Goal: Task Accomplishment & Management: Manage account settings

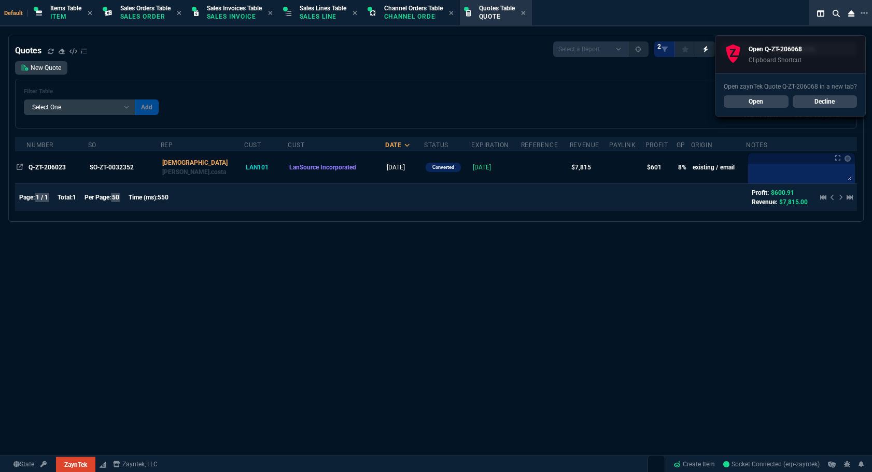
select select "12: [PERSON_NAME]"
select select
click at [748, 101] on link "Open" at bounding box center [756, 101] width 65 height 12
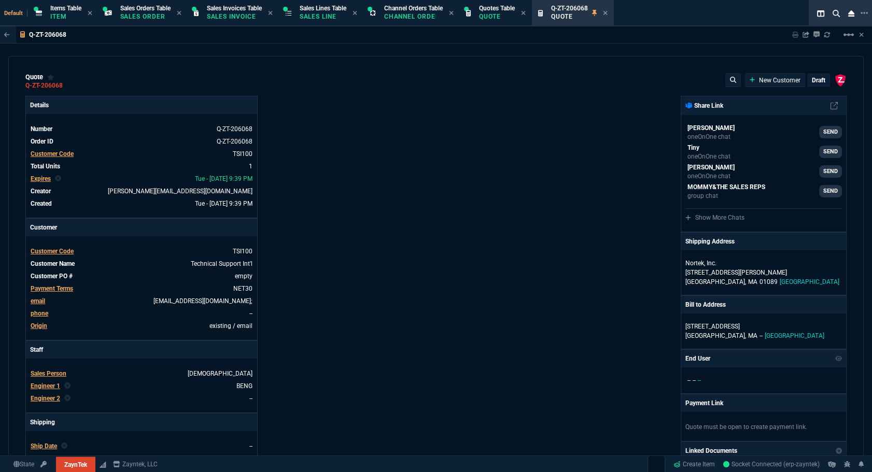
type input "17"
type input "10"
type input "24.73"
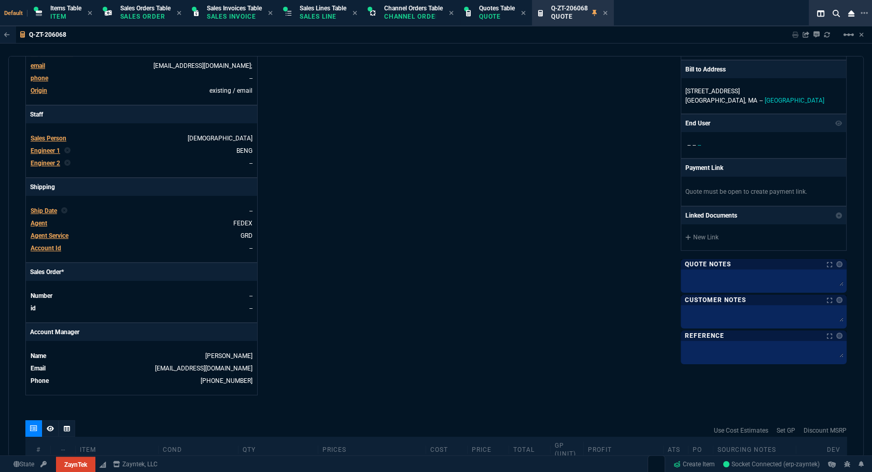
type input "-143"
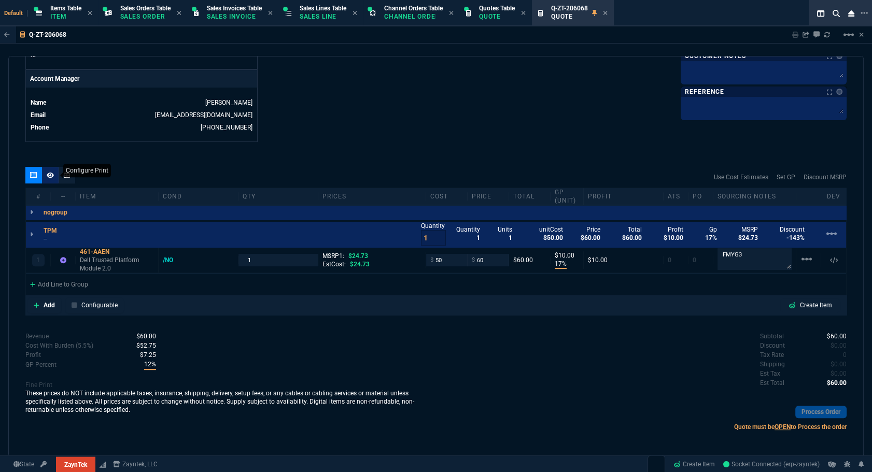
click at [52, 176] on icon at bounding box center [50, 175] width 7 height 6
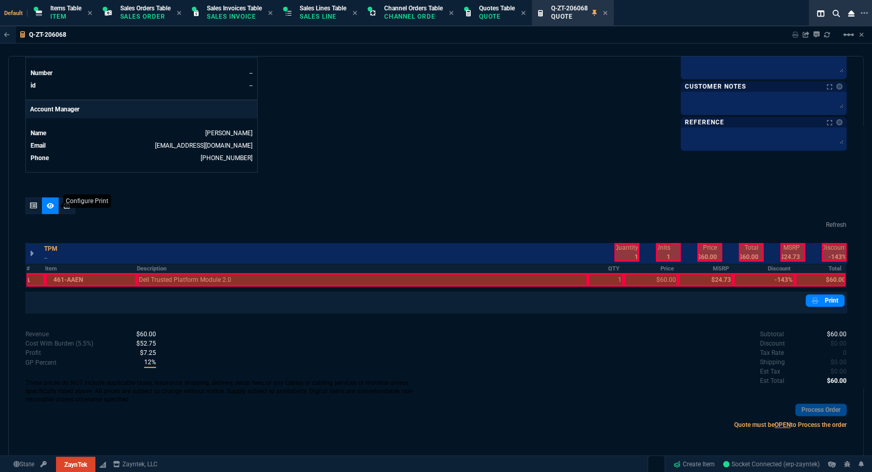
scroll to position [457, 0]
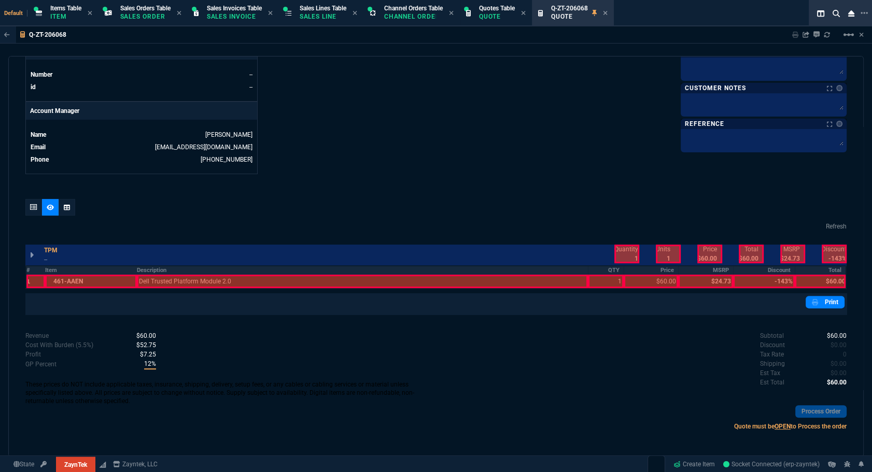
click at [30, 269] on th "#" at bounding box center [35, 270] width 19 height 9
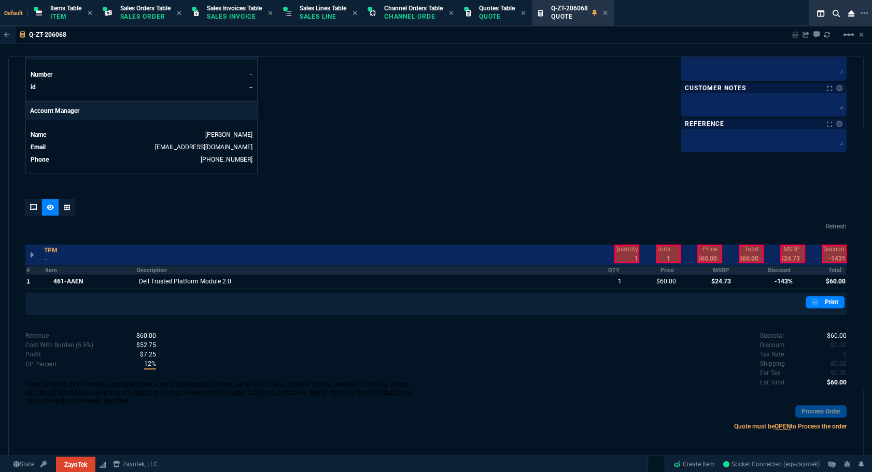
click at [92, 271] on th "Item" at bounding box center [91, 270] width 92 height 9
click at [711, 271] on th "MSRP" at bounding box center [705, 270] width 55 height 9
click at [769, 268] on th "Discount" at bounding box center [764, 270] width 62 height 9
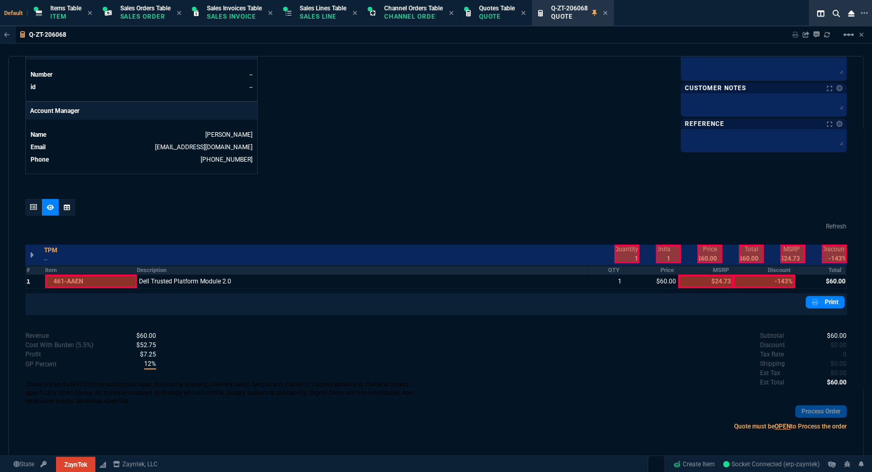
click at [632, 256] on div at bounding box center [627, 254] width 25 height 19
click at [709, 252] on div at bounding box center [710, 254] width 25 height 19
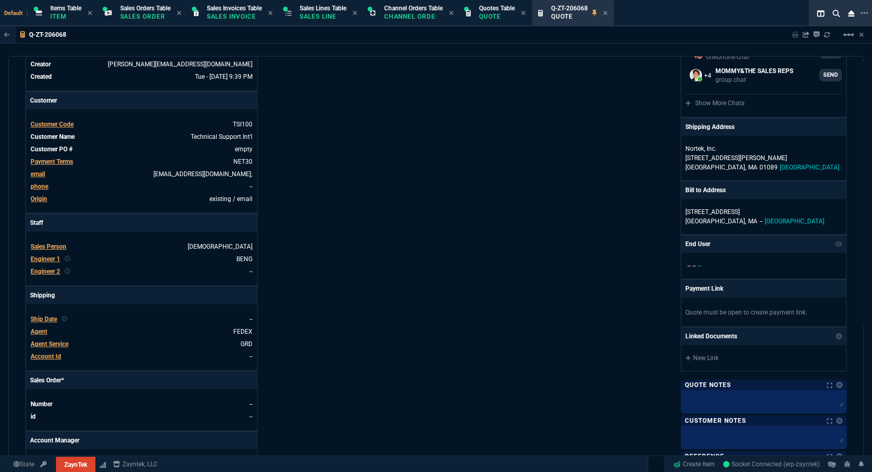
scroll to position [0, 0]
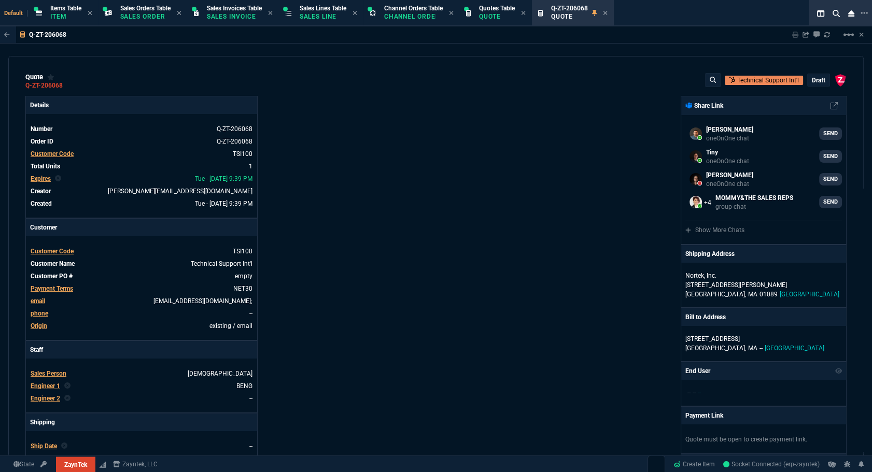
click at [570, 139] on div "ZaynTek, LLC [STREET_ADDRESS] Share Link [PERSON_NAME] oneOnOne chat SEND Tiny …" at bounding box center [641, 363] width 411 height 535
click at [812, 82] on p "draft" at bounding box center [818, 80] width 13 height 8
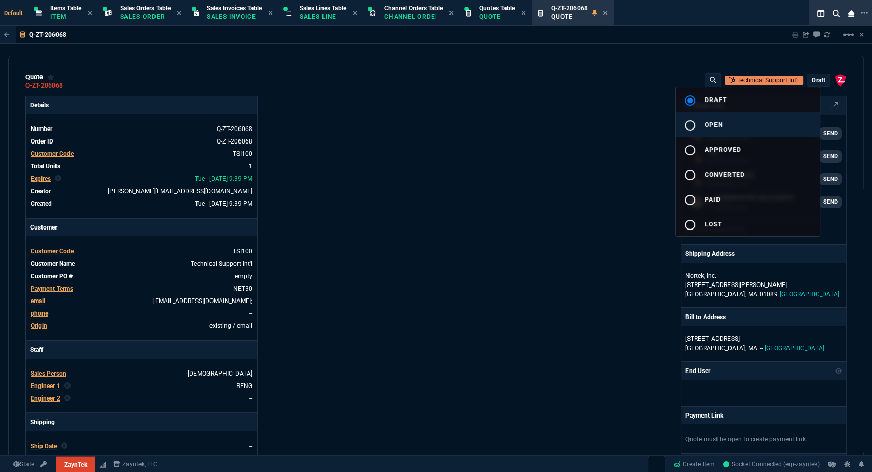
click at [779, 130] on button "radio_button_unchecked open" at bounding box center [748, 124] width 144 height 25
click at [492, 152] on div at bounding box center [436, 236] width 872 height 472
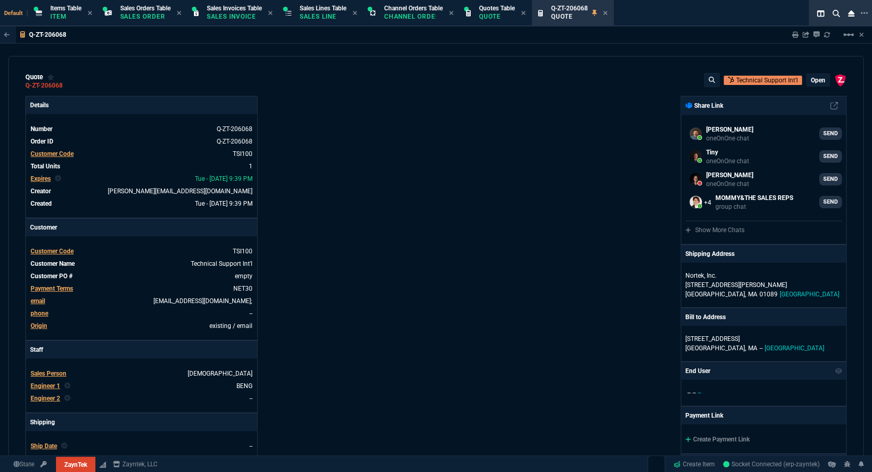
type input "17"
type input "10"
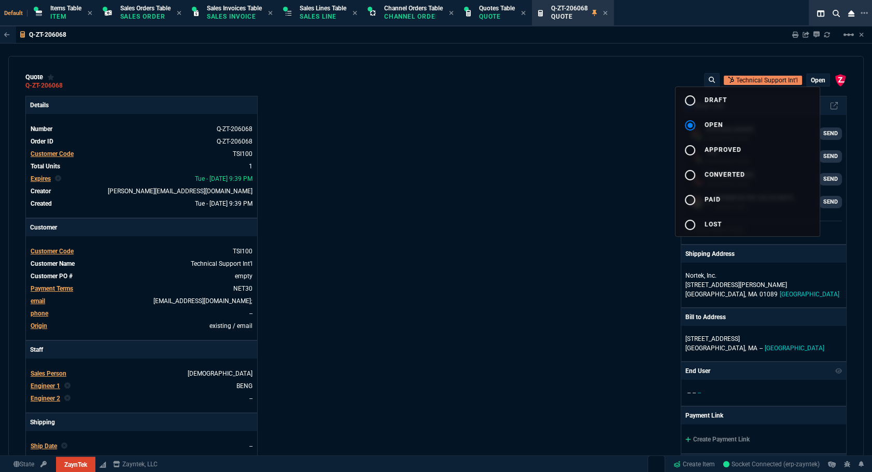
type input "-143"
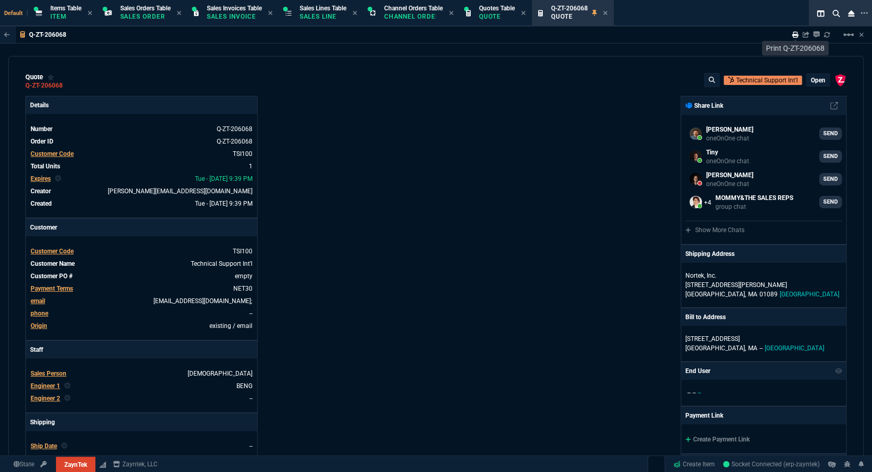
click at [793, 36] on icon at bounding box center [795, 35] width 6 height 6
type input "17"
type input "10"
type input "-143"
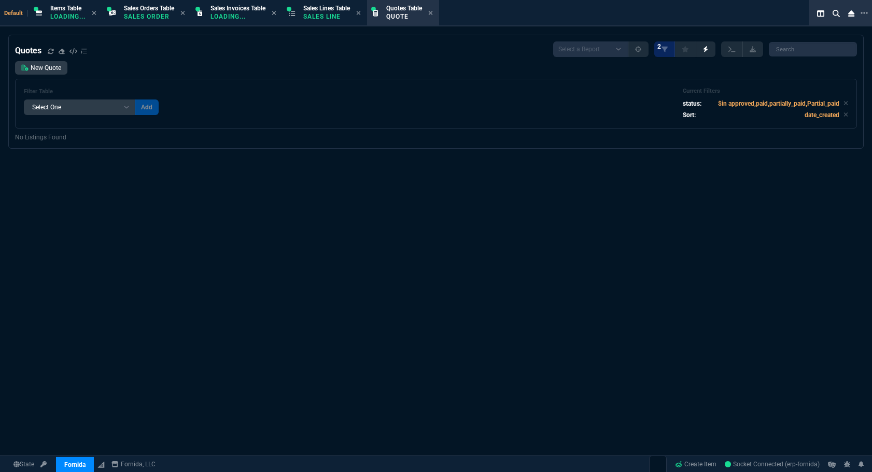
select select "12: [PERSON_NAME]"
select select
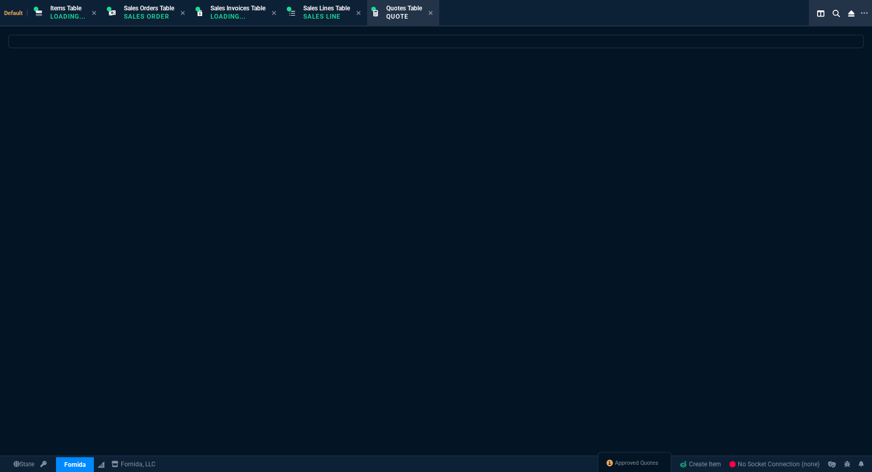
select select "12: [PERSON_NAME]"
select select
